Goal: Task Accomplishment & Management: Manage account settings

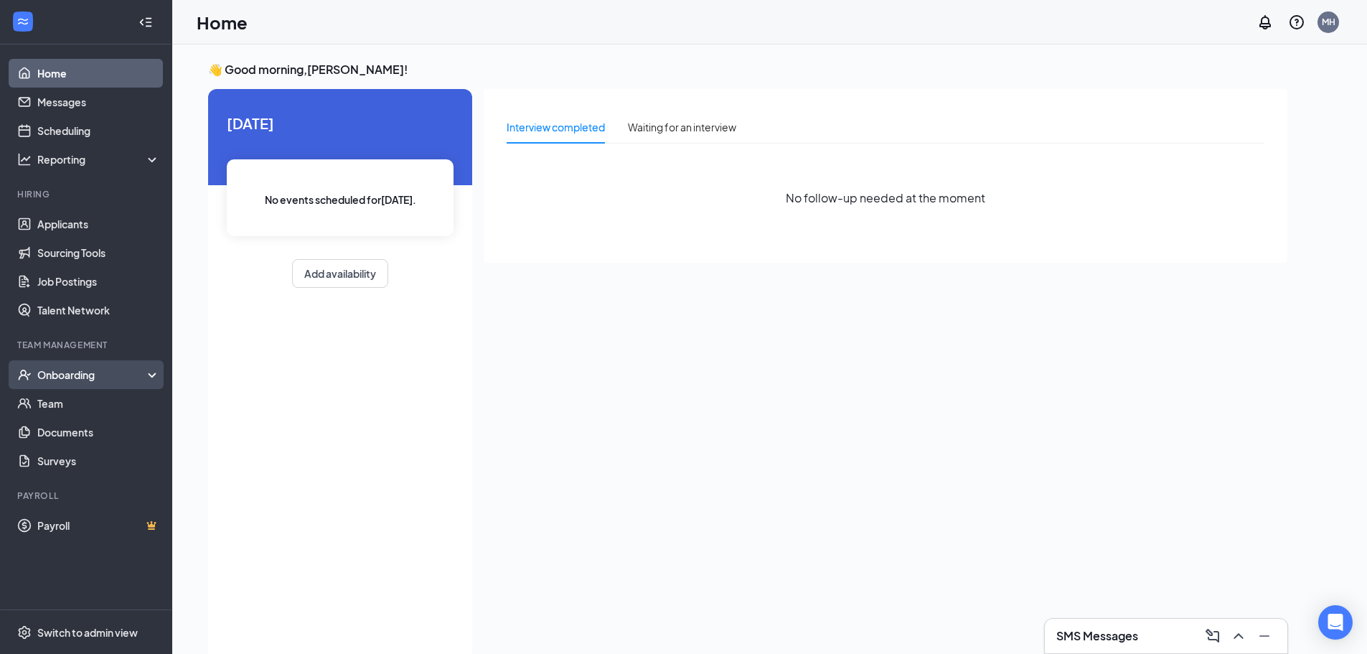
click at [75, 382] on div "Onboarding" at bounding box center [92, 374] width 111 height 14
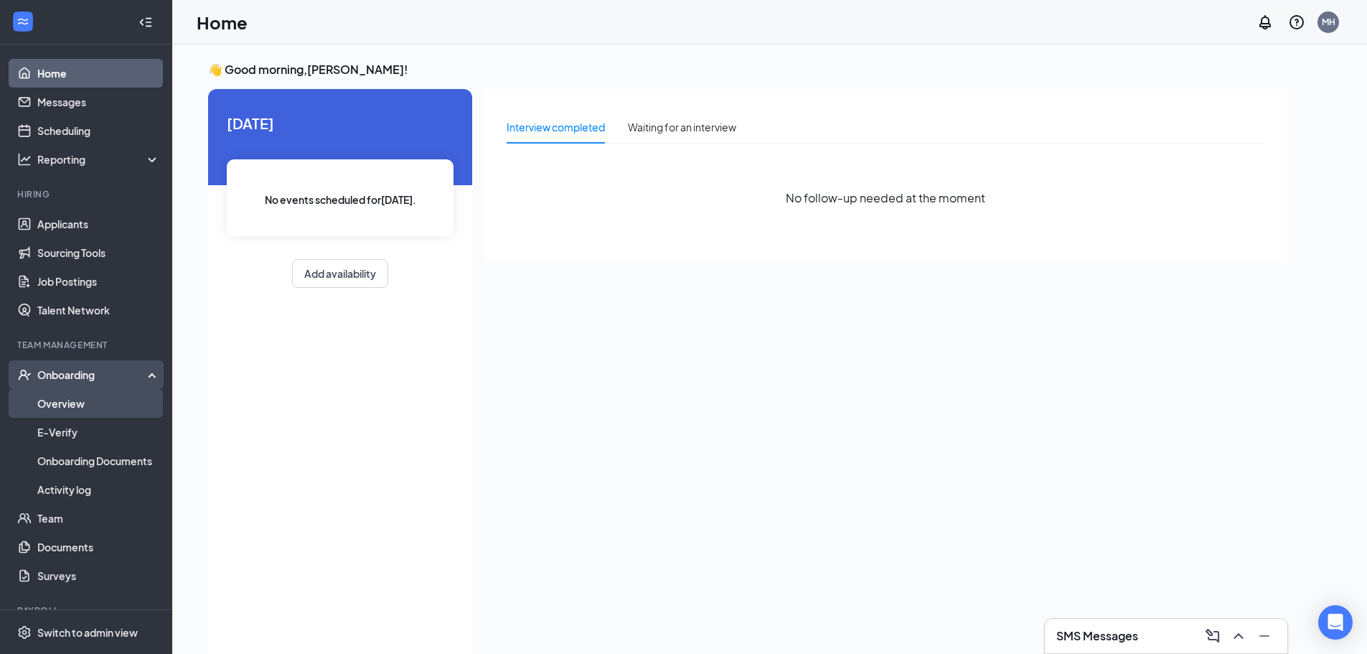
click at [62, 406] on link "Overview" at bounding box center [98, 403] width 123 height 29
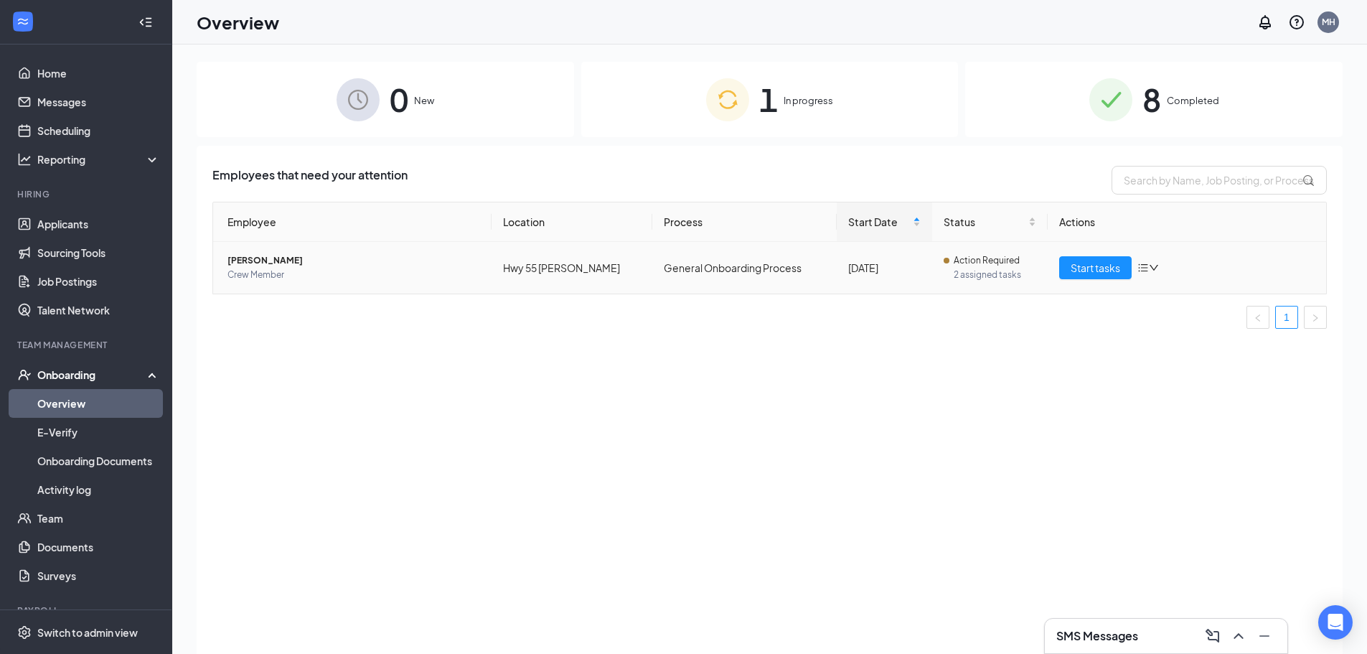
click at [258, 261] on span "[PERSON_NAME]" at bounding box center [353, 260] width 253 height 14
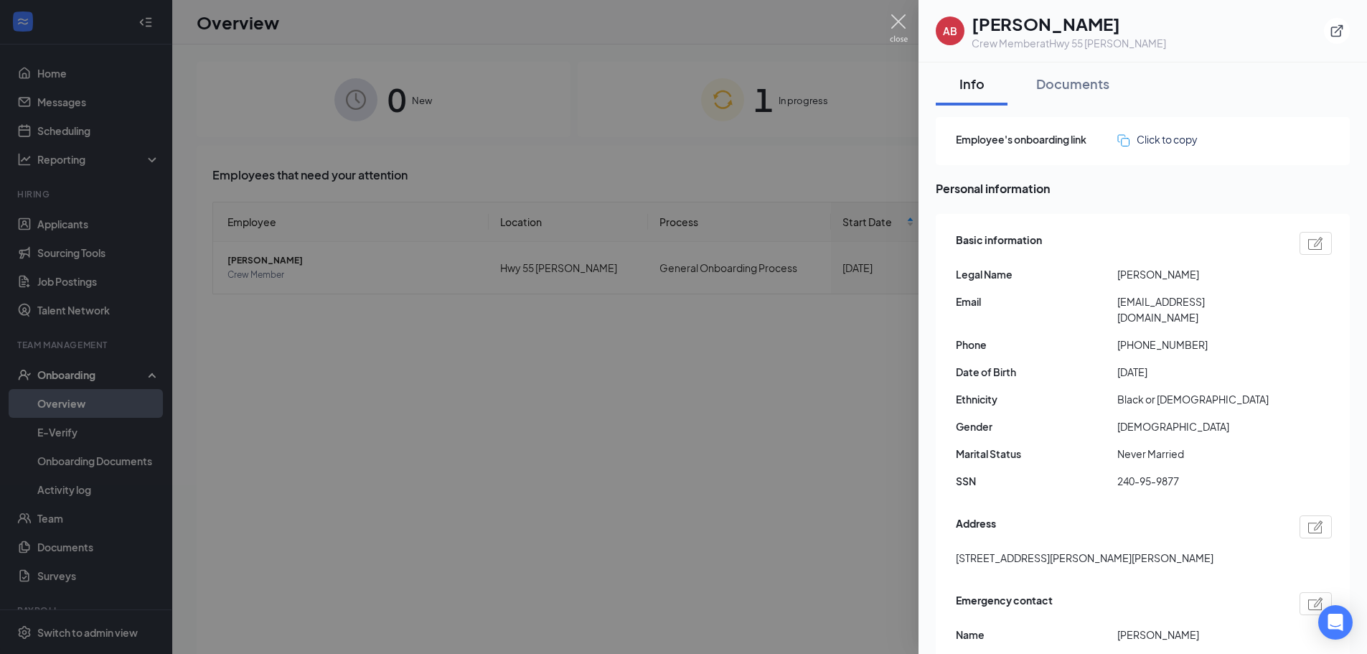
click at [895, 18] on img at bounding box center [899, 28] width 18 height 28
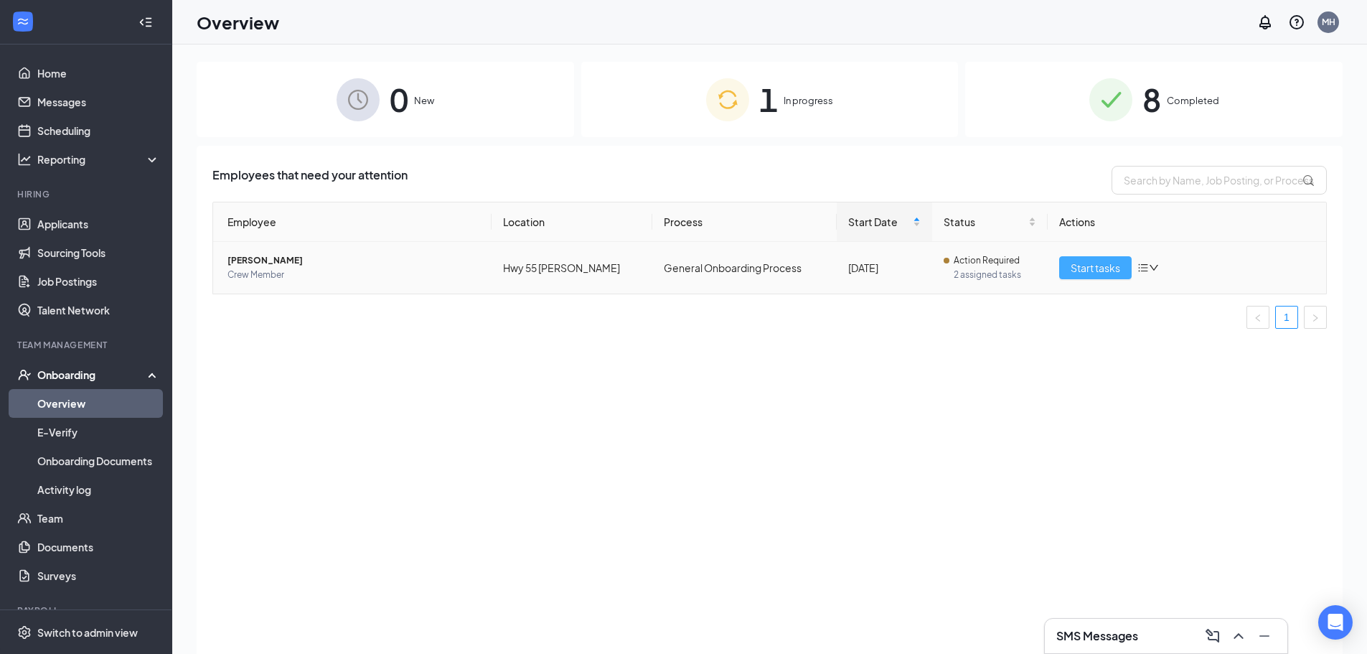
click at [1070, 265] on button "Start tasks" at bounding box center [1095, 267] width 72 height 23
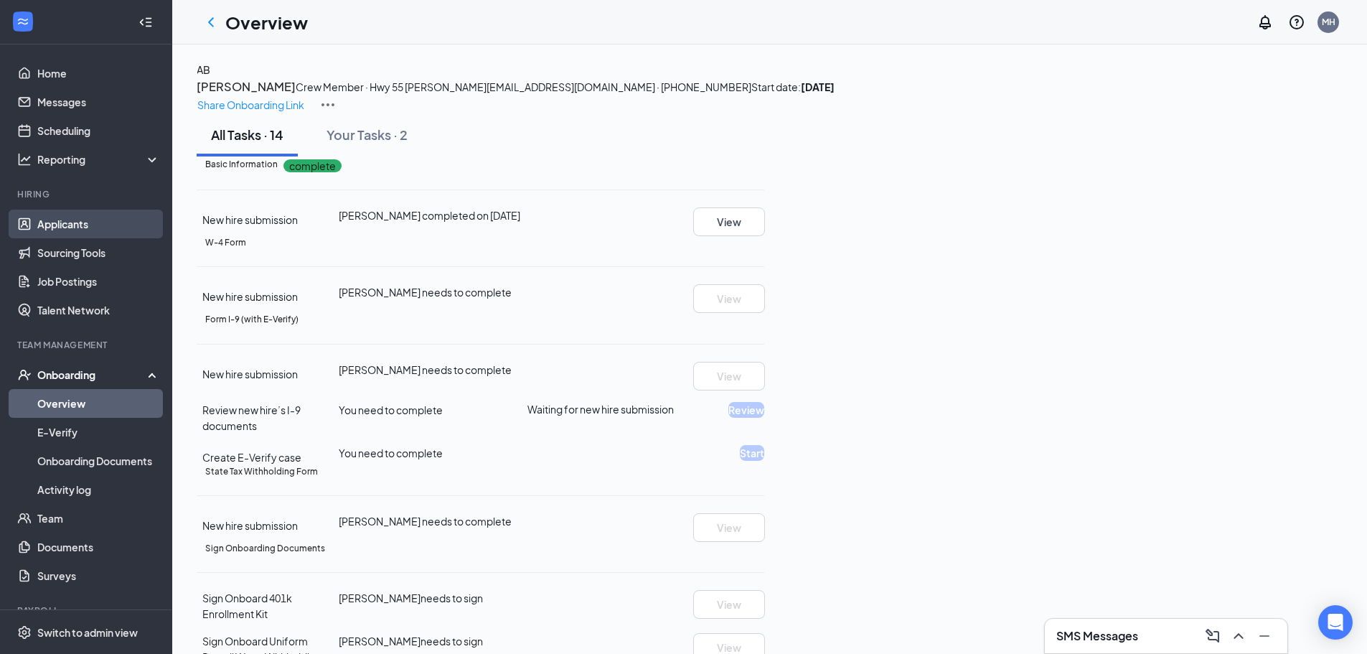
click at [88, 225] on link "Applicants" at bounding box center [98, 224] width 123 height 29
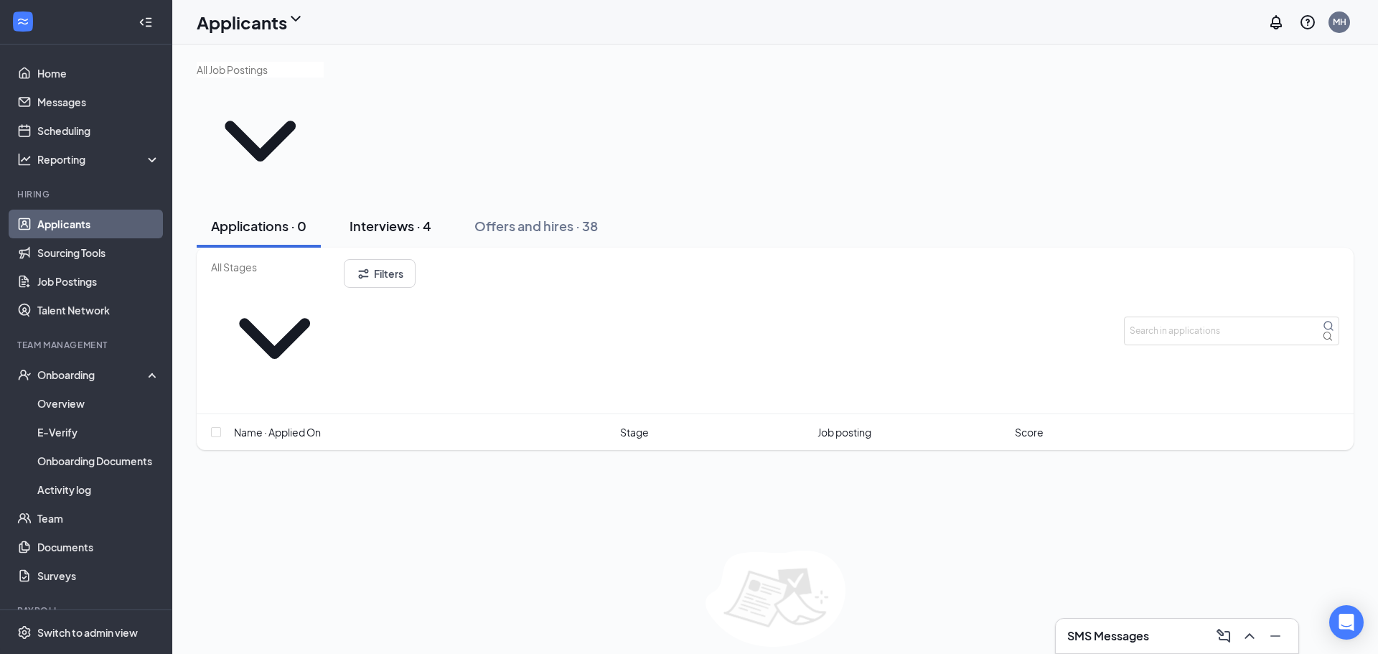
click at [371, 217] on div "Interviews · 4" at bounding box center [390, 226] width 82 height 18
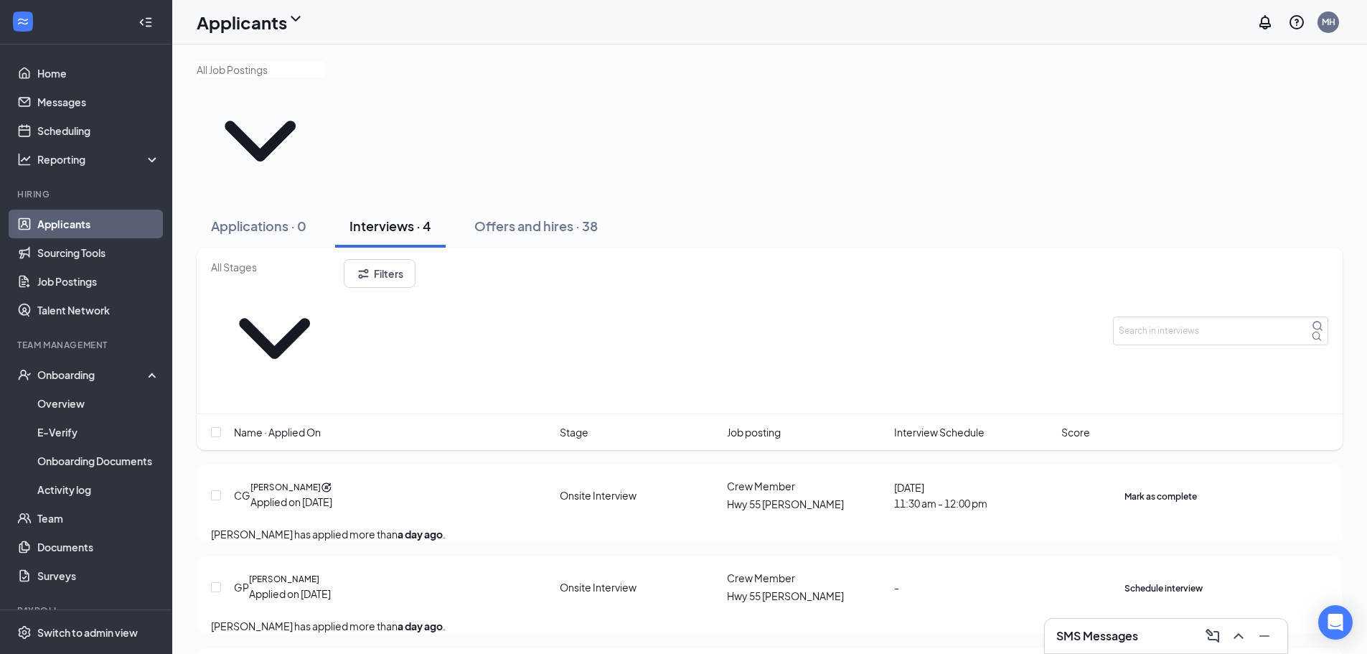
click at [1197, 487] on icon "Ellipses" at bounding box center [1197, 487] width 0 height 0
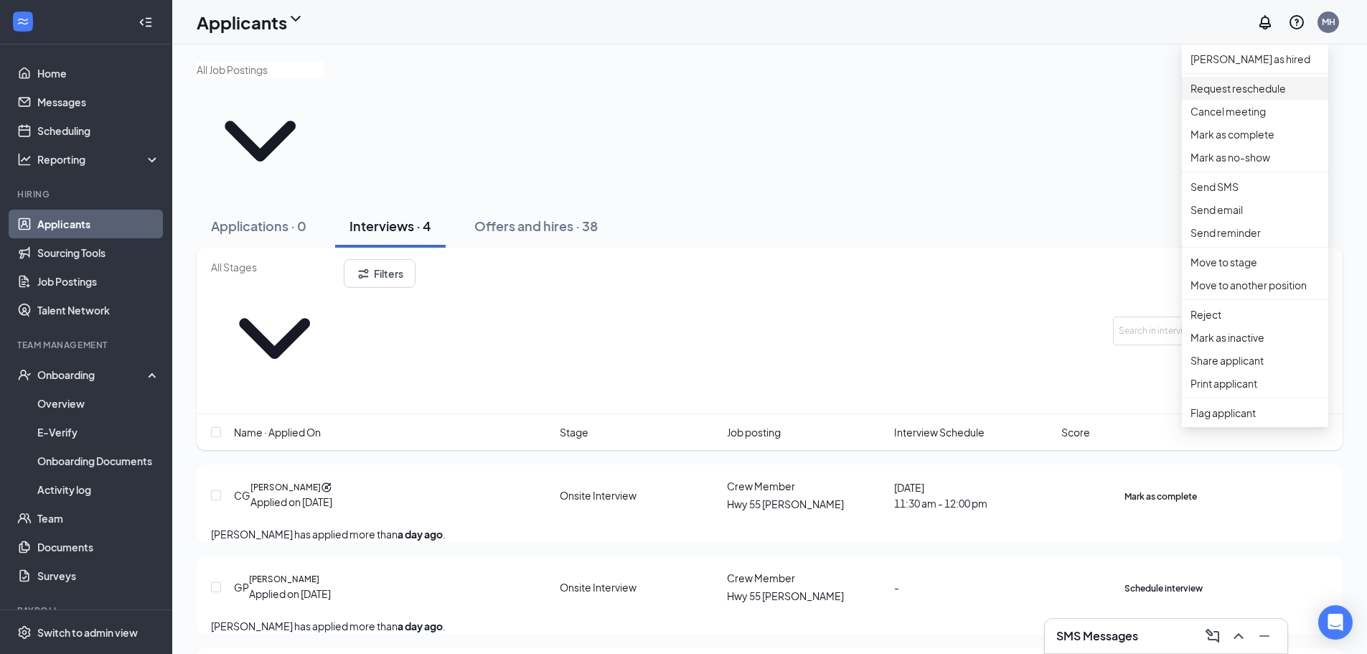
click at [1282, 96] on p "Request reschedule" at bounding box center [1254, 88] width 129 height 16
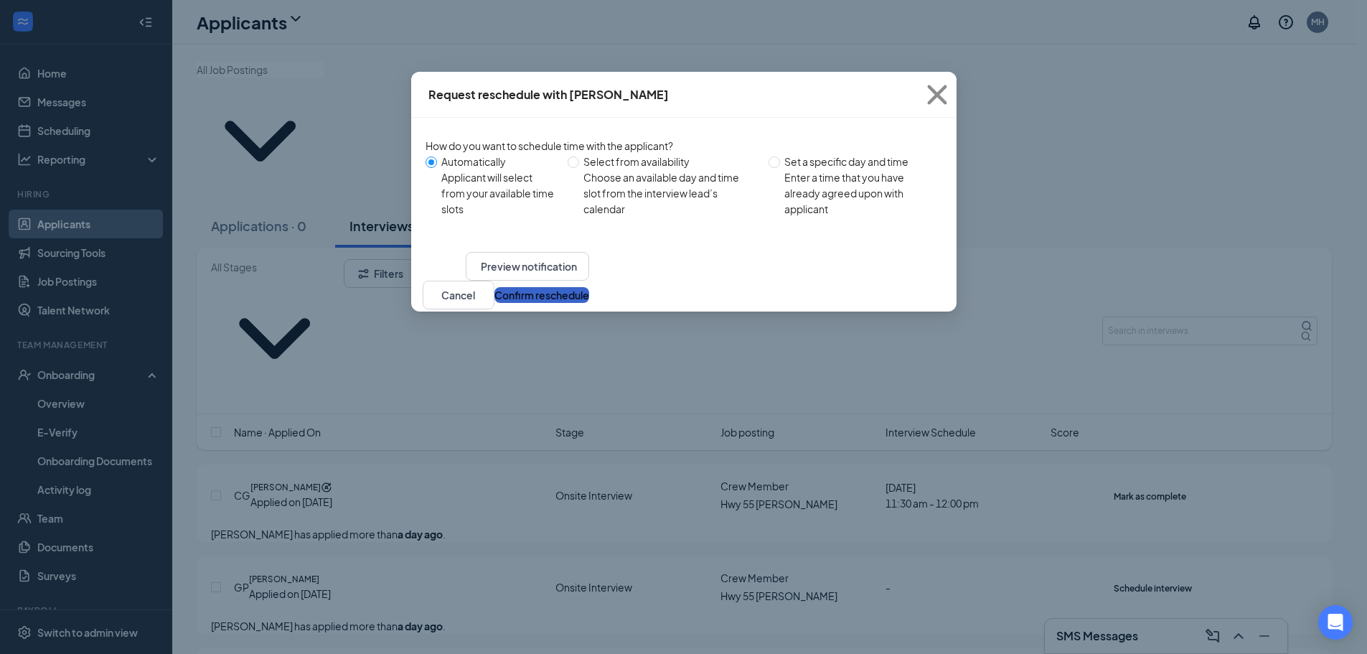
click at [589, 303] on button "Confirm reschedule" at bounding box center [541, 295] width 95 height 16
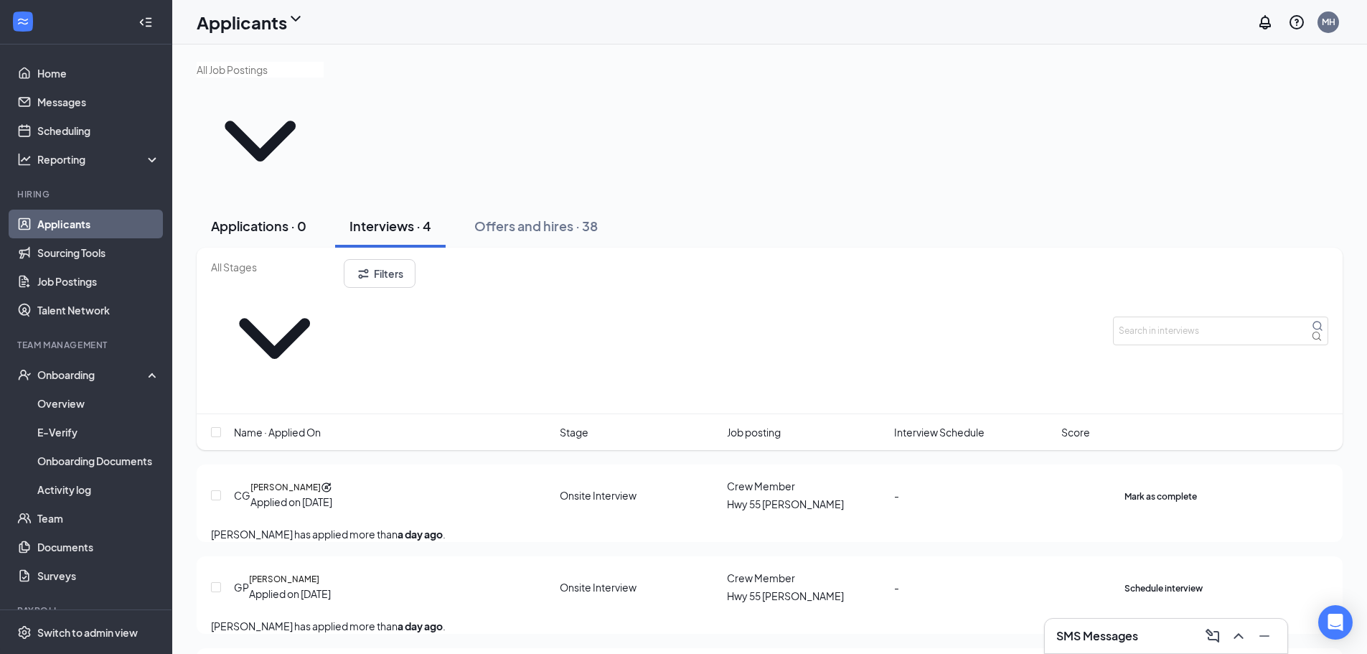
click at [253, 217] on div "Applications · 0" at bounding box center [258, 226] width 95 height 18
